Goal: Task Accomplishment & Management: Use online tool/utility

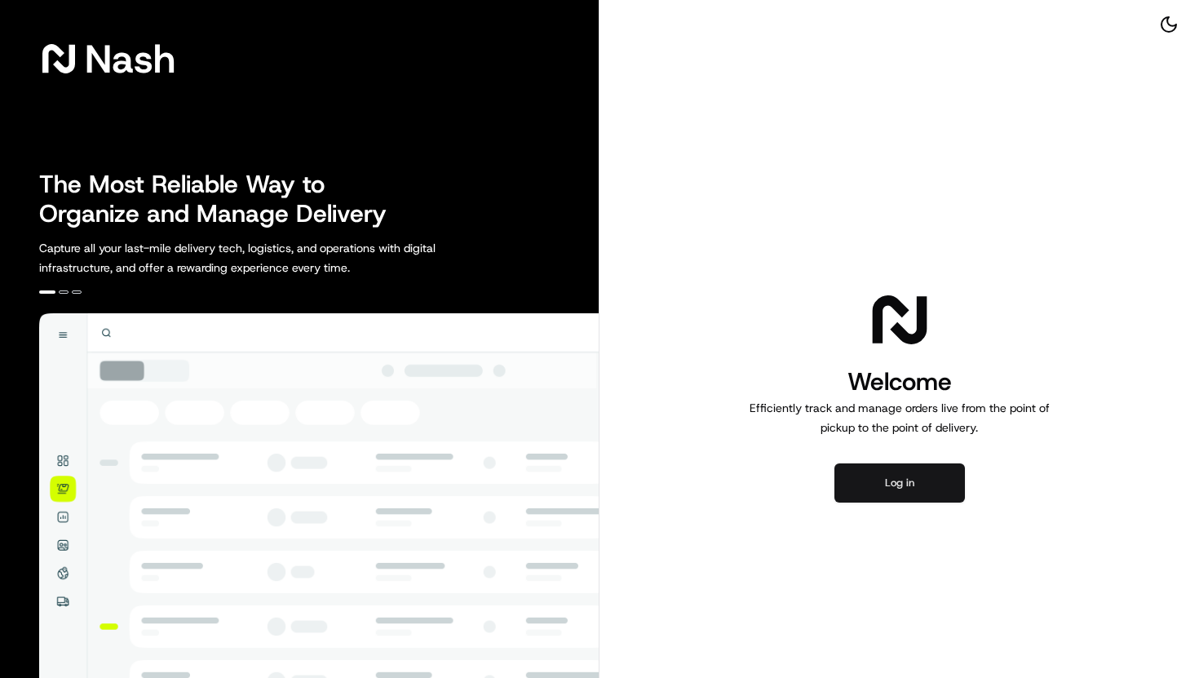
click at [918, 499] on button "Log in" at bounding box center [900, 482] width 131 height 39
